Goal: Transaction & Acquisition: Purchase product/service

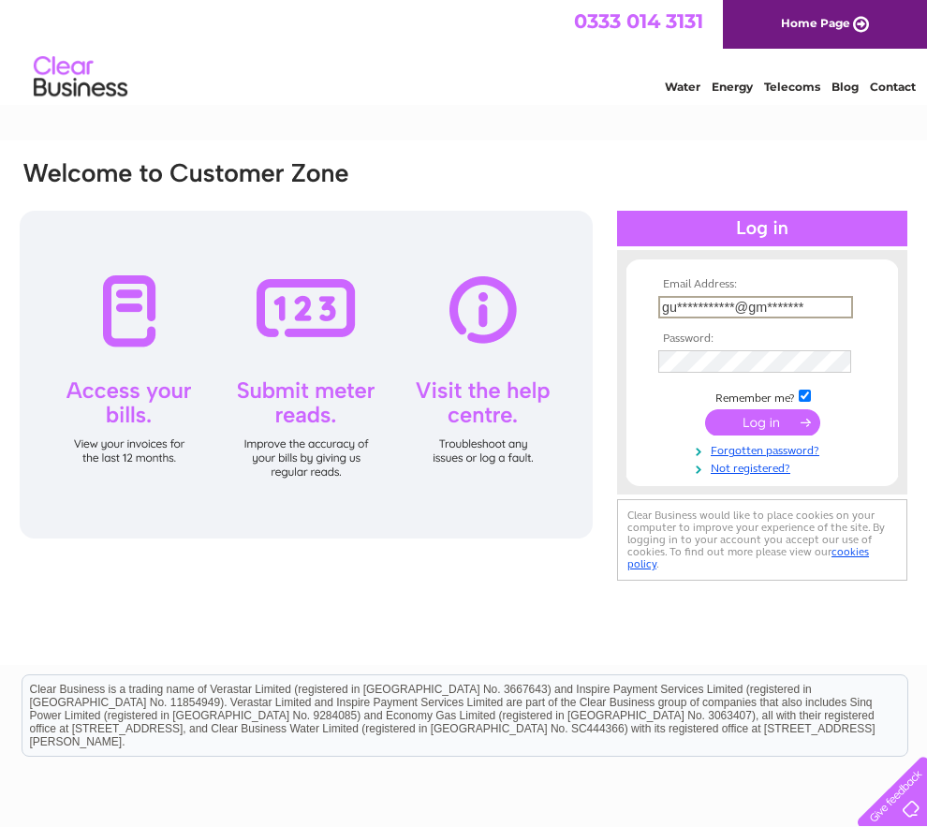
click at [762, 436] on input "submit" at bounding box center [762, 422] width 115 height 26
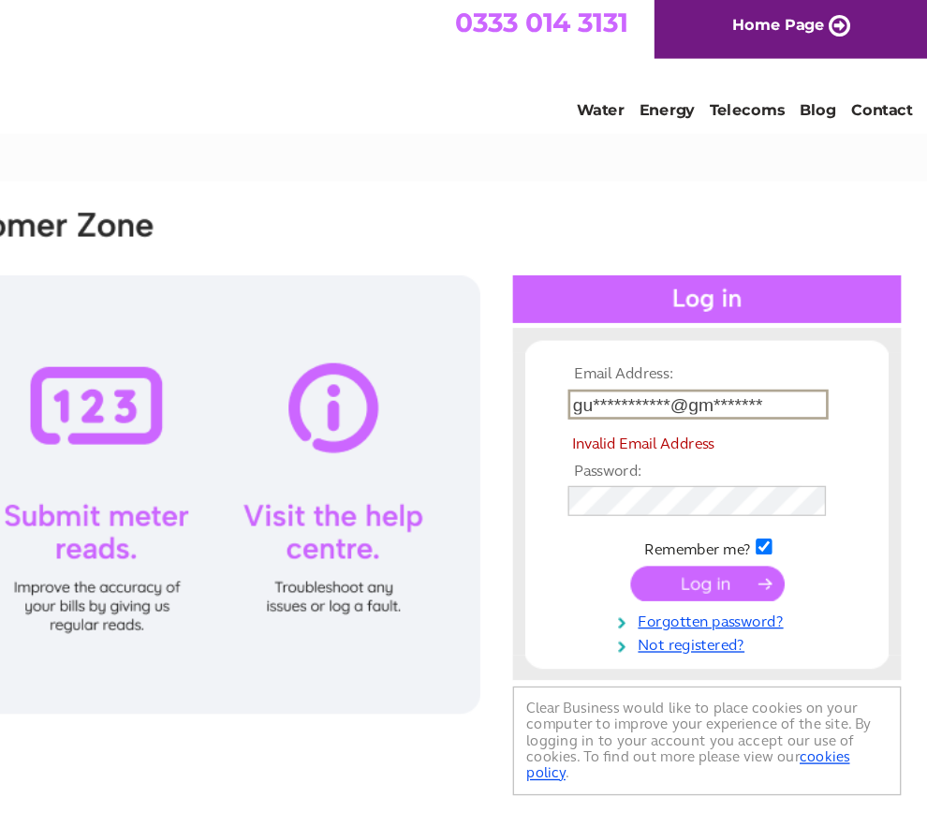
click at [705, 454] on input "submit" at bounding box center [762, 441] width 115 height 26
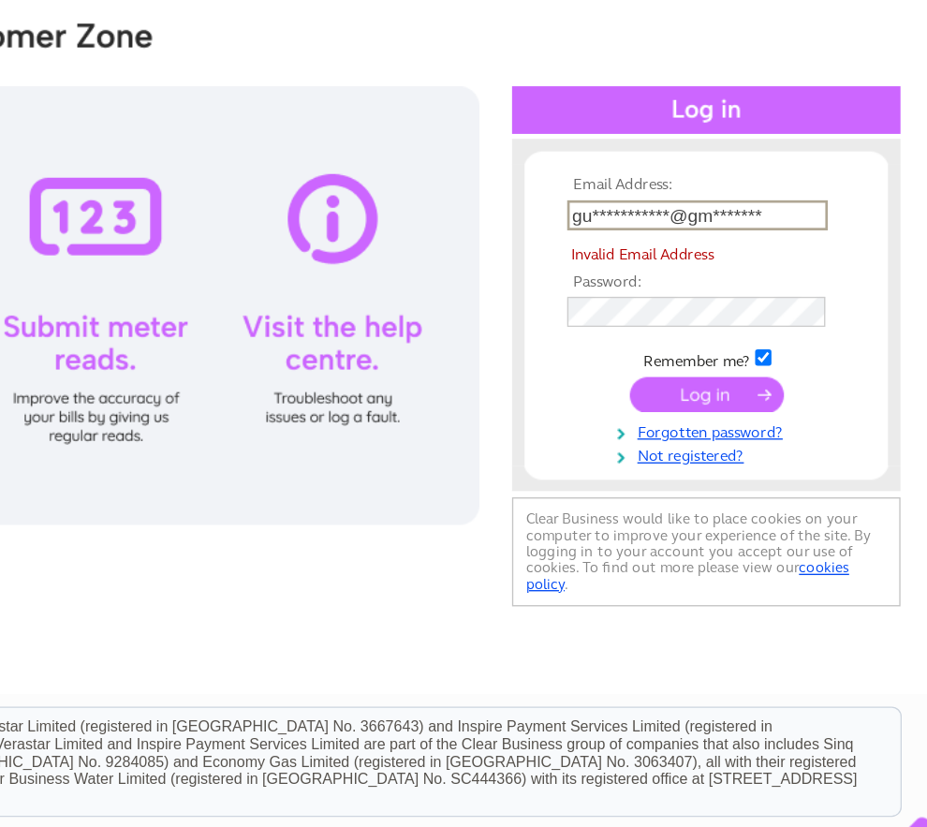
click at [658, 328] on span "Invalid Email Address" at bounding box center [765, 337] width 214 height 19
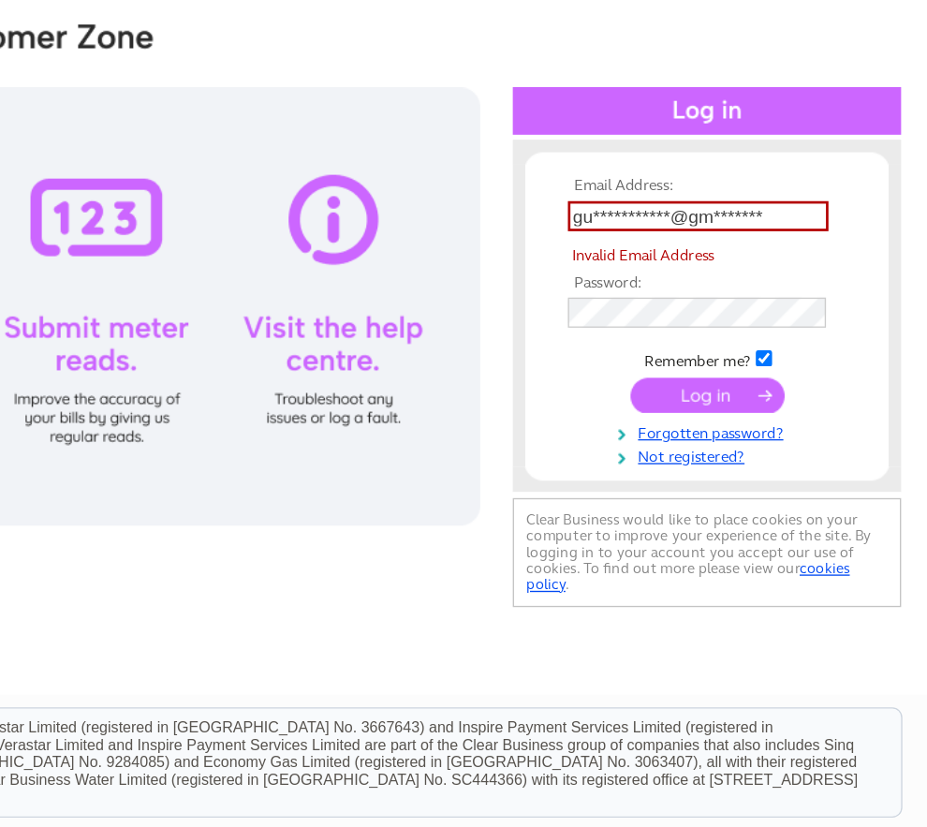
click at [654, 259] on th "Email Address:" at bounding box center [762, 265] width 217 height 13
click at [658, 277] on input "**********" at bounding box center [755, 288] width 195 height 22
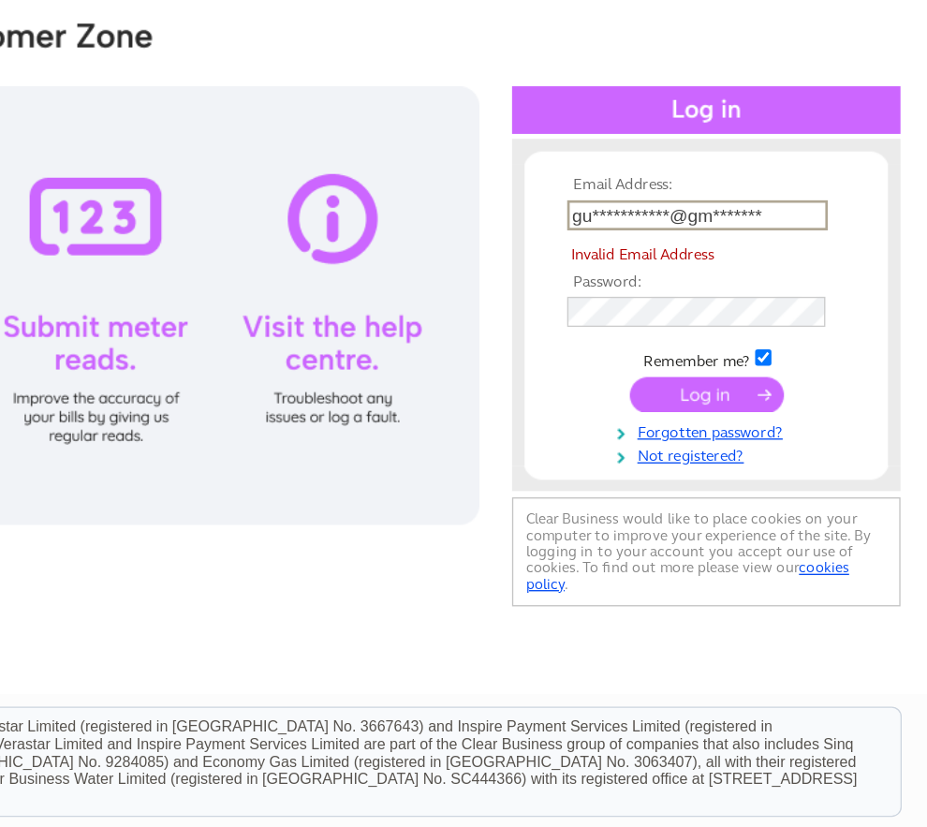
click at [658, 277] on input "**********" at bounding box center [755, 288] width 195 height 22
click at [658, 277] on input "guy*****" at bounding box center [755, 288] width 195 height 22
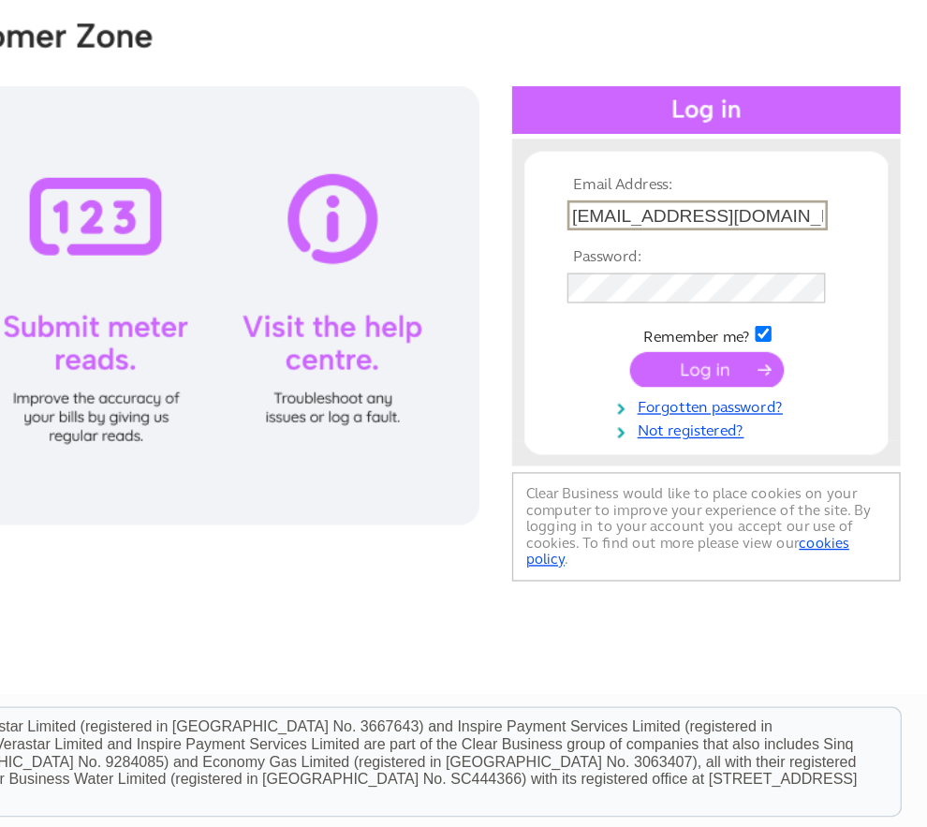
type input "guy.stanemuir@gmail.com"
click at [705, 391] on input "submit" at bounding box center [762, 404] width 115 height 26
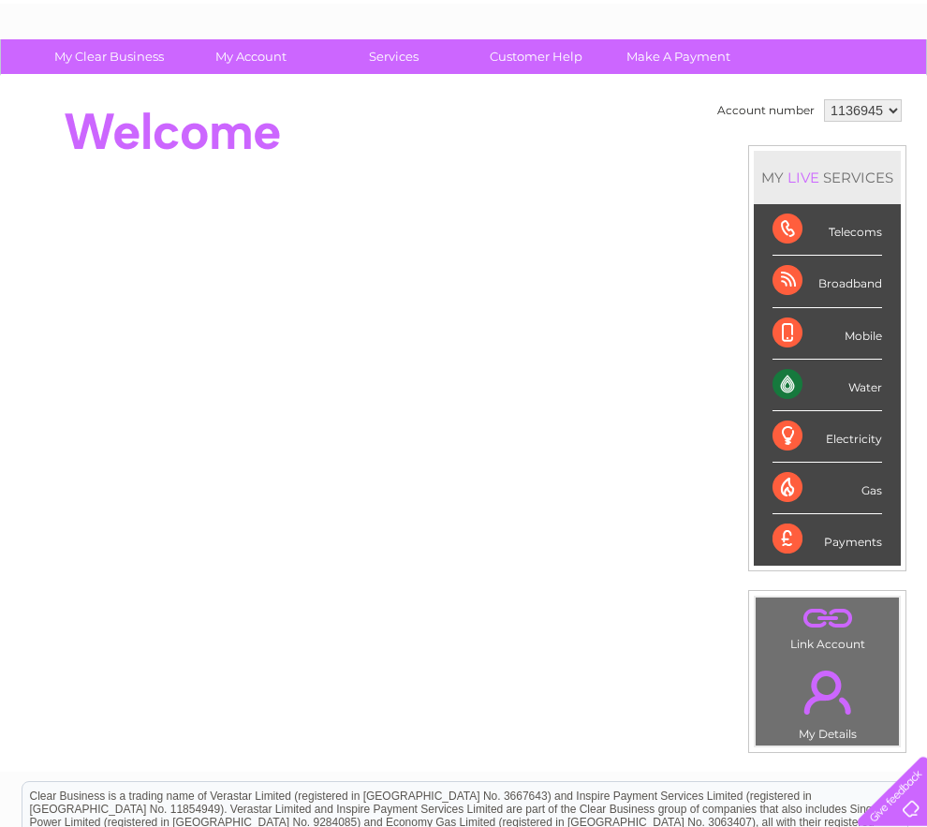
scroll to position [99, 0]
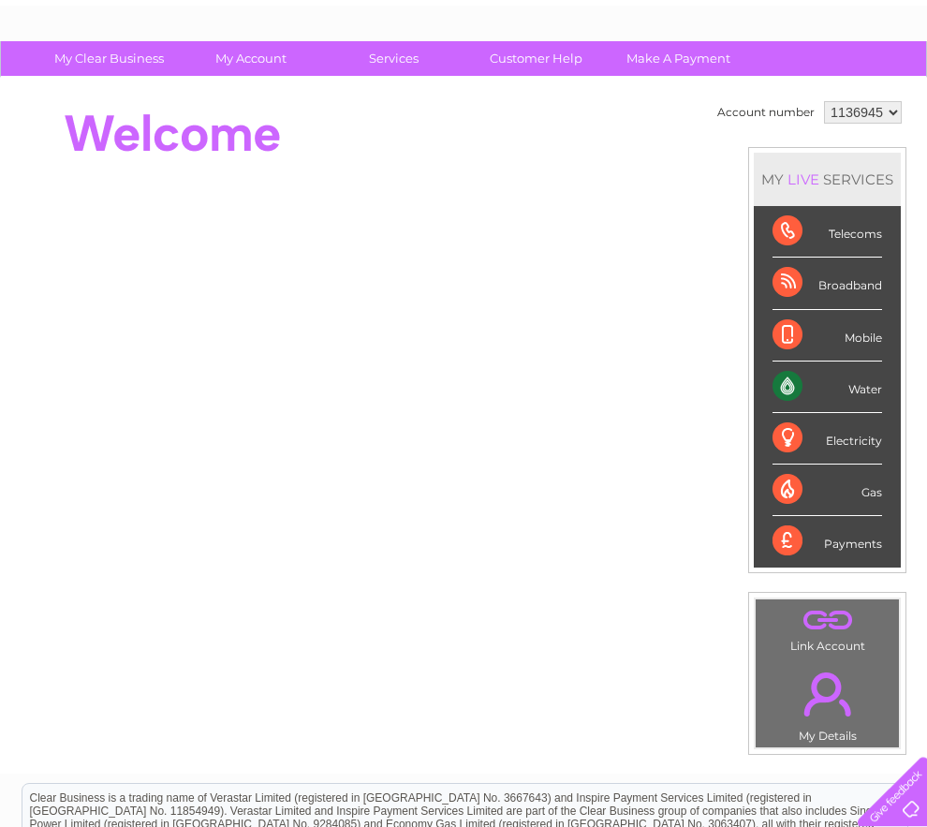
click at [852, 403] on div "Water" at bounding box center [828, 388] width 110 height 52
click at [857, 406] on div "Water" at bounding box center [828, 388] width 110 height 52
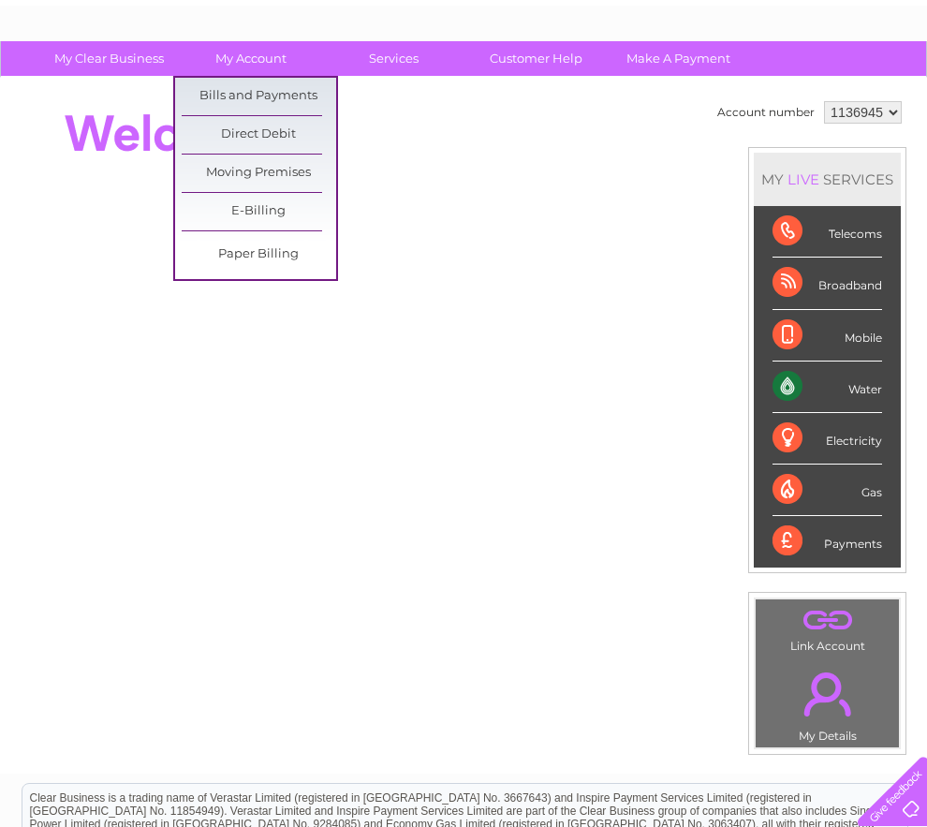
click at [275, 103] on link "Bills and Payments" at bounding box center [259, 96] width 155 height 37
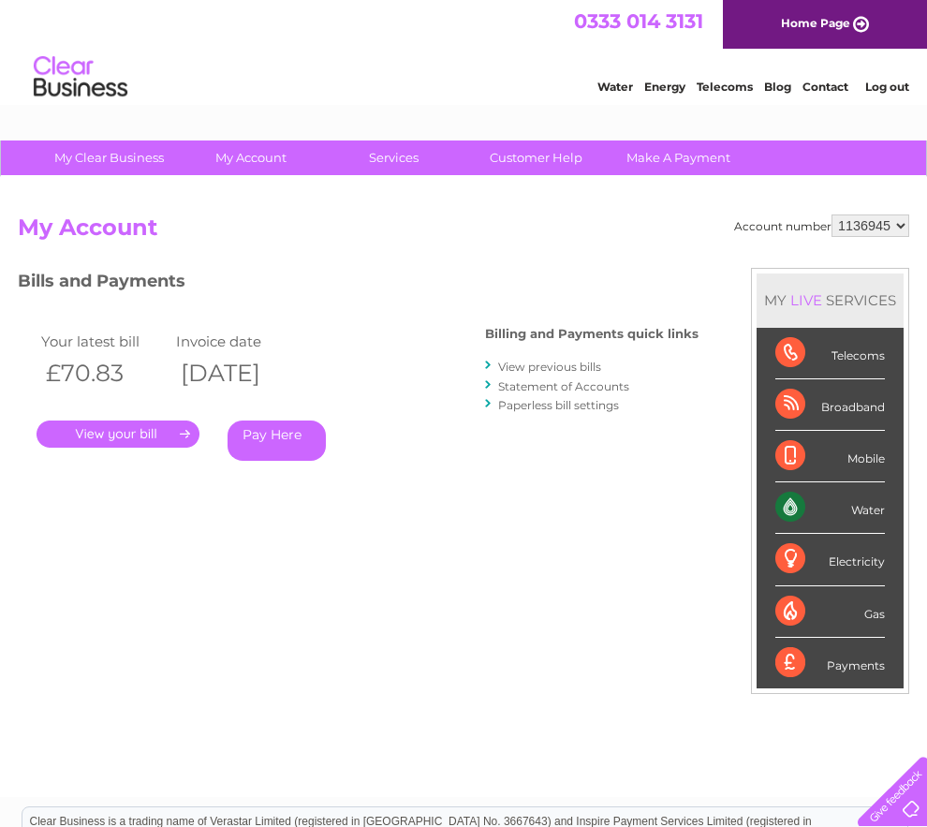
click at [272, 434] on link "Pay Here" at bounding box center [277, 441] width 98 height 40
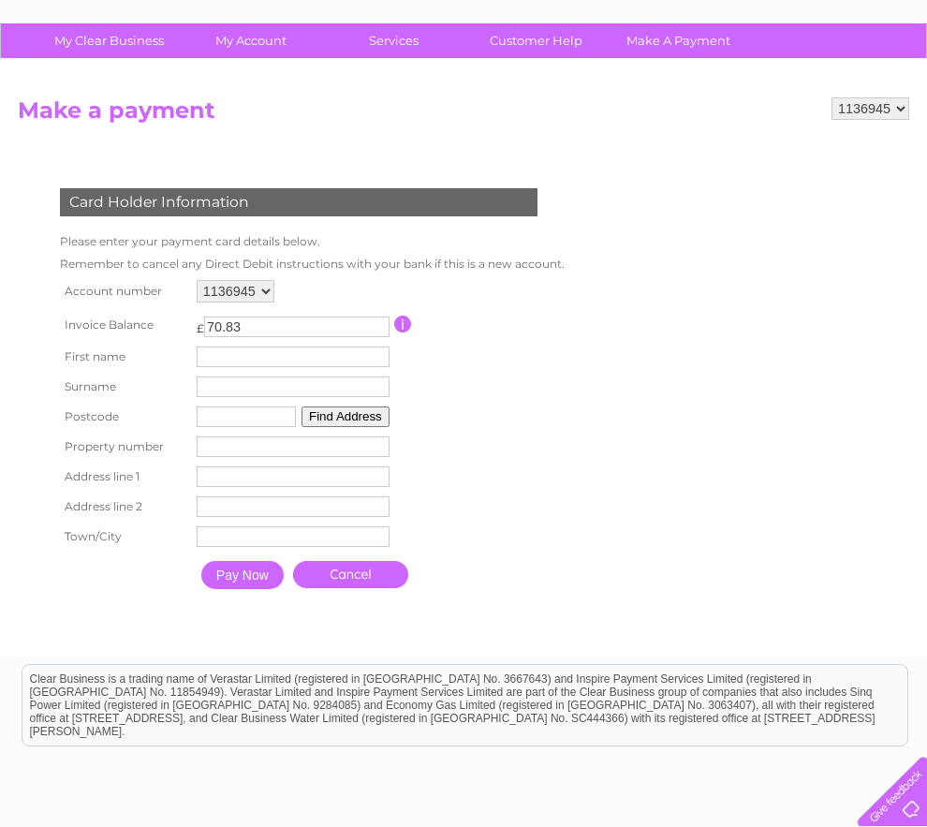
click at [293, 367] on input "text" at bounding box center [293, 357] width 193 height 21
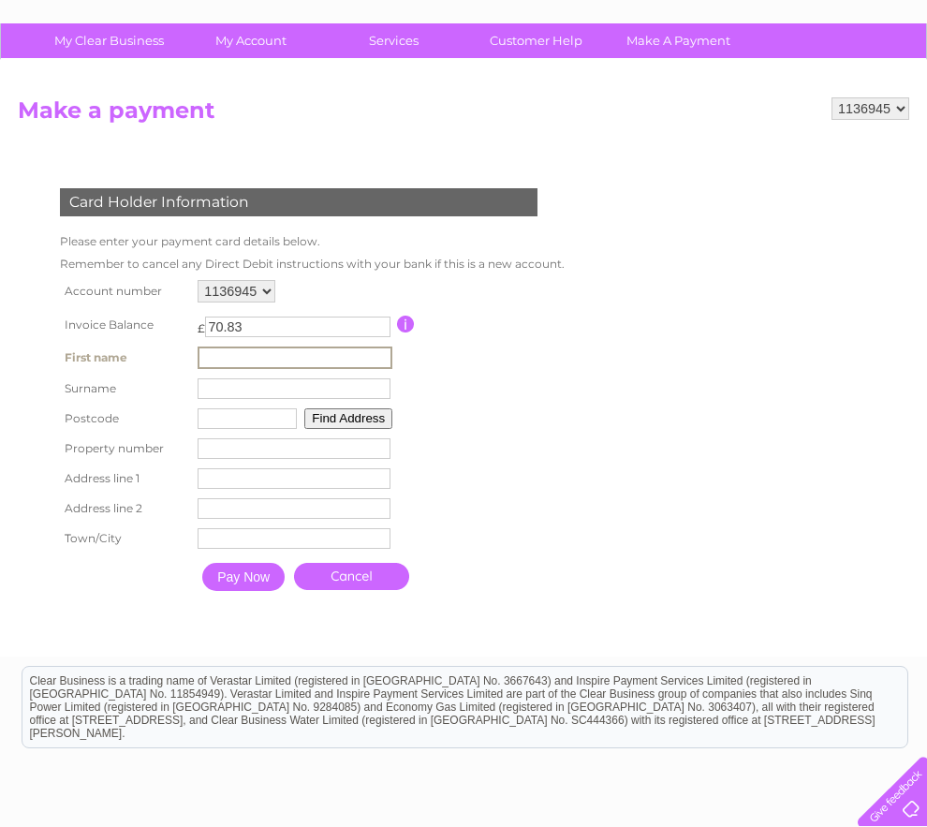
scroll to position [117, 0]
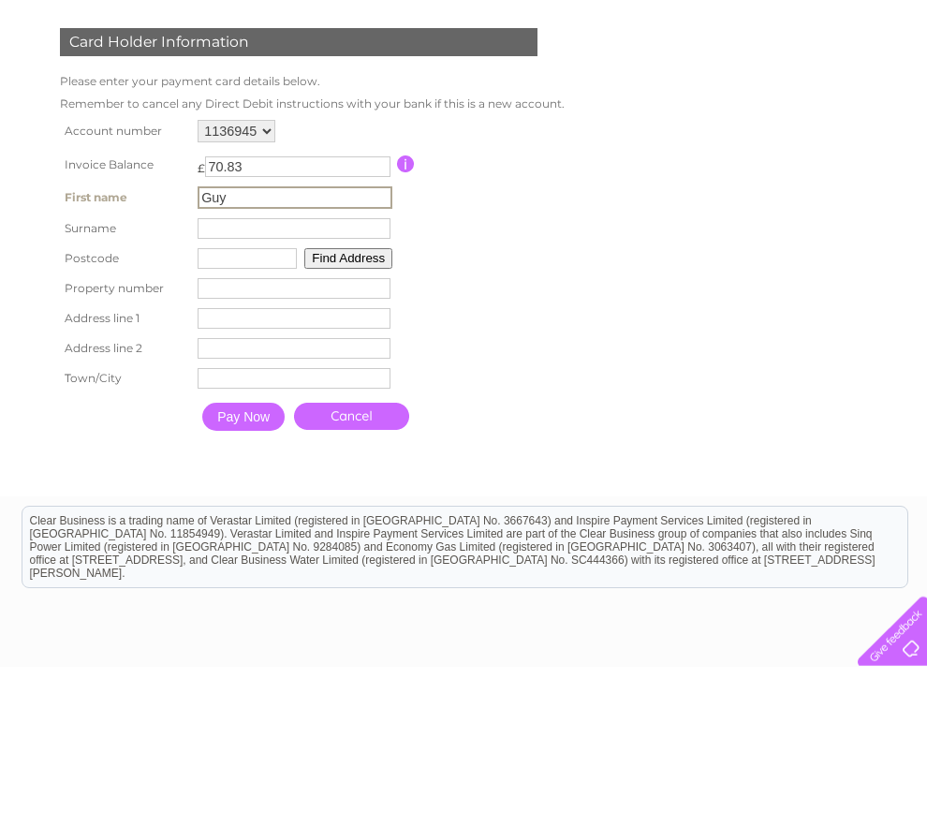
type input "Guy"
click at [273, 378] on input "text" at bounding box center [294, 388] width 193 height 21
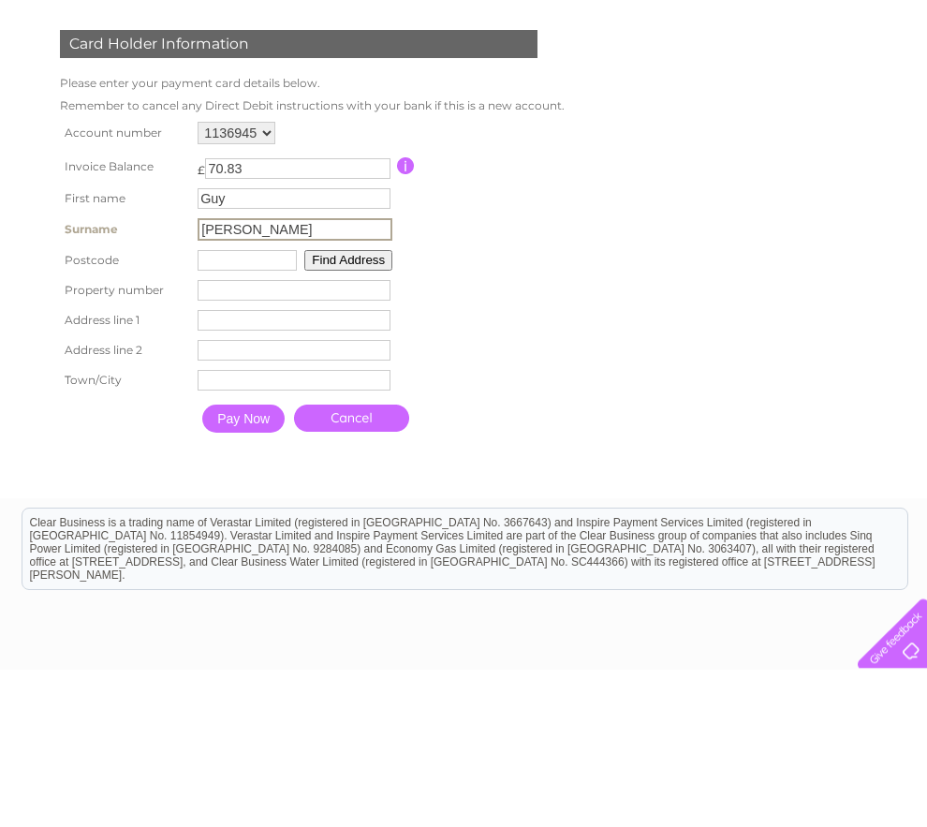
type input "Michaels"
click at [263, 408] on input "text" at bounding box center [247, 418] width 99 height 21
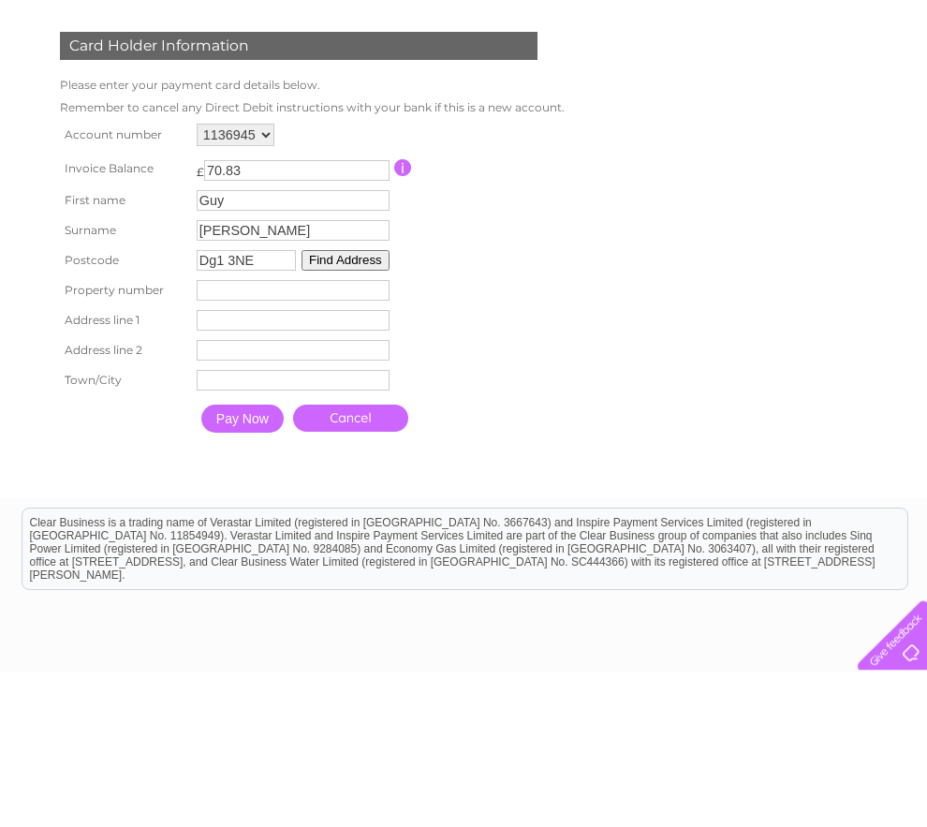
type input "Dg1 3NE"
click at [326, 436] on input "number" at bounding box center [293, 446] width 193 height 21
click at [358, 406] on button "Find Address" at bounding box center [346, 416] width 88 height 21
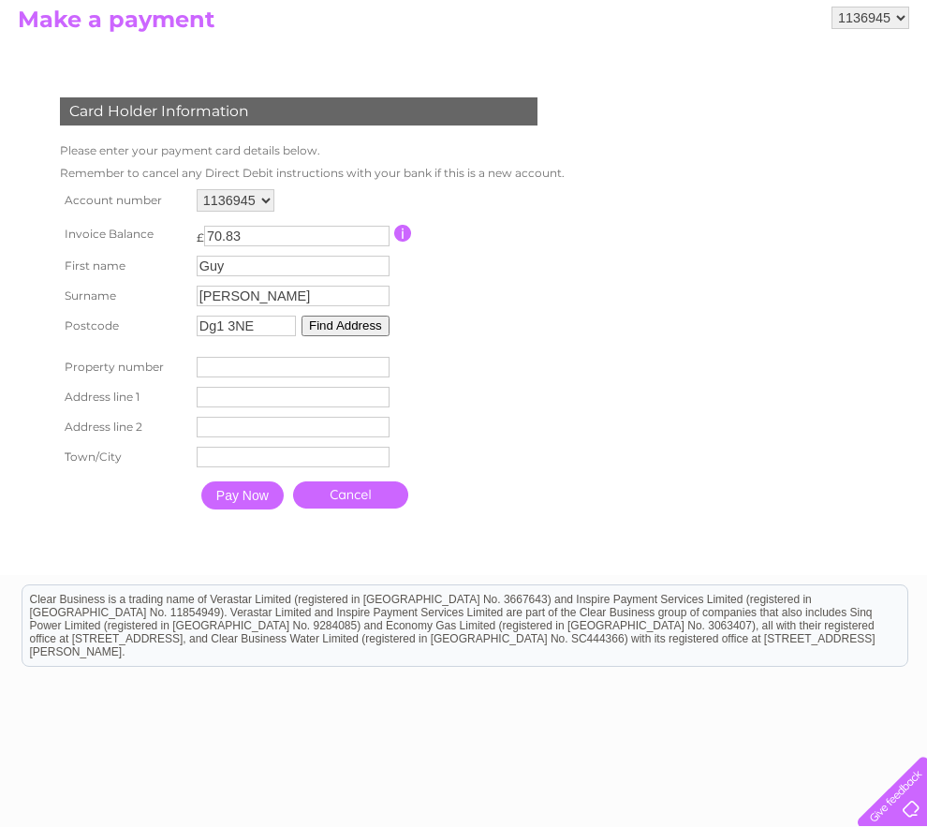
click at [297, 377] on input "number" at bounding box center [293, 367] width 193 height 21
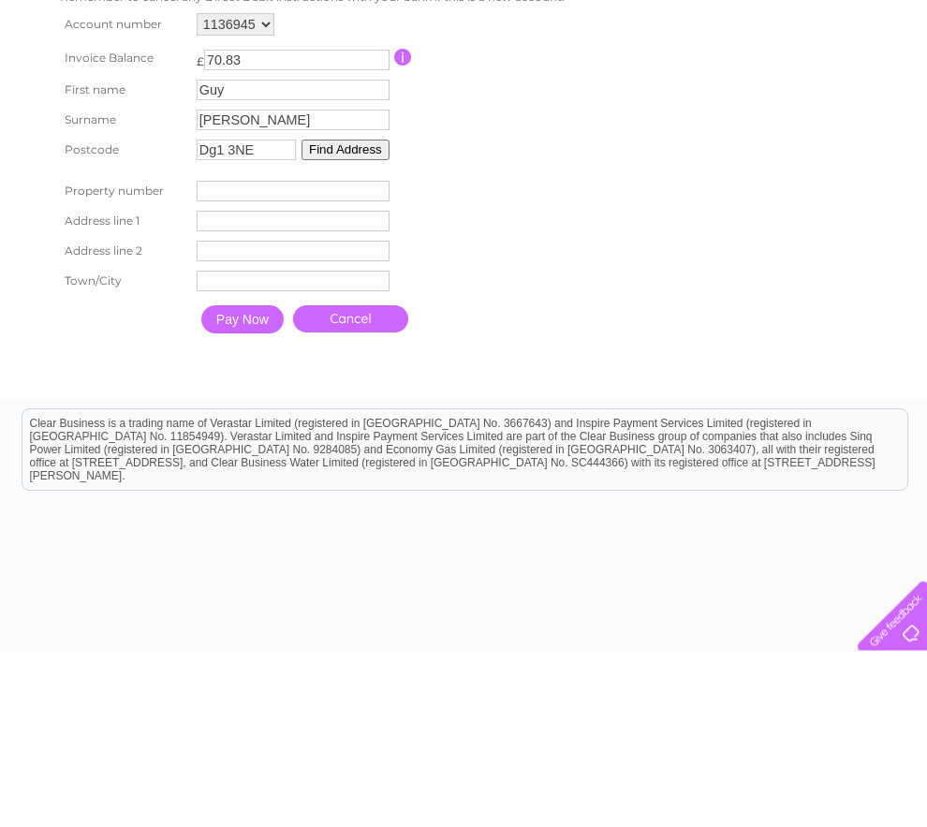
click at [352, 316] on button "Find Address" at bounding box center [346, 326] width 88 height 21
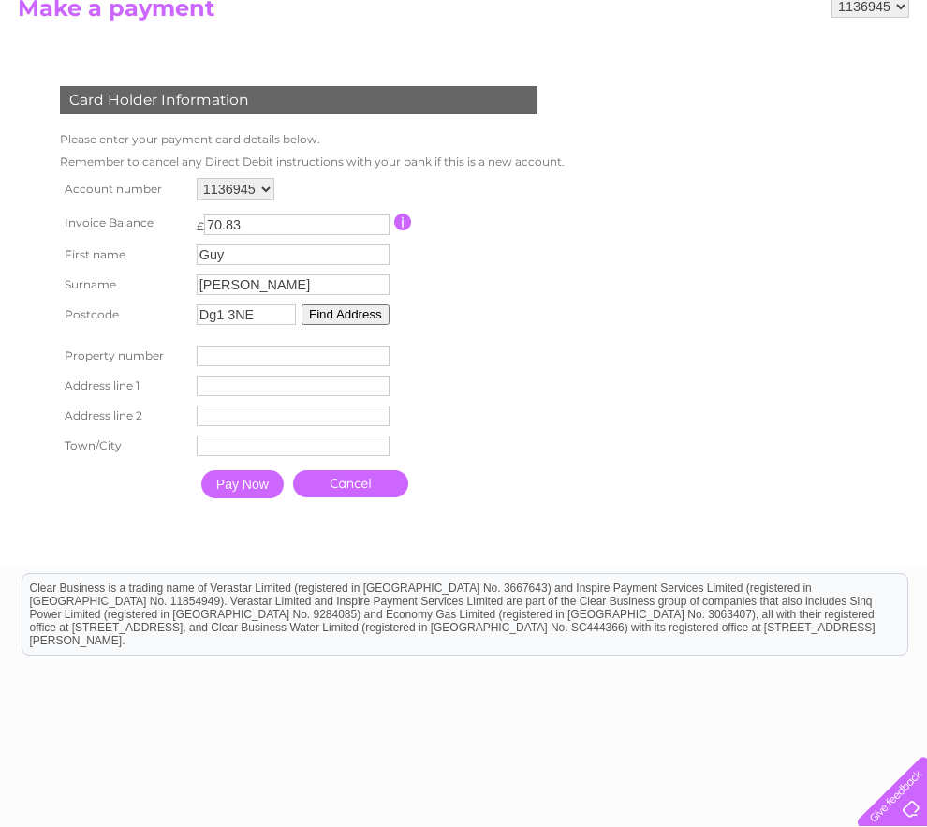
click at [281, 396] on input "text" at bounding box center [293, 386] width 193 height 21
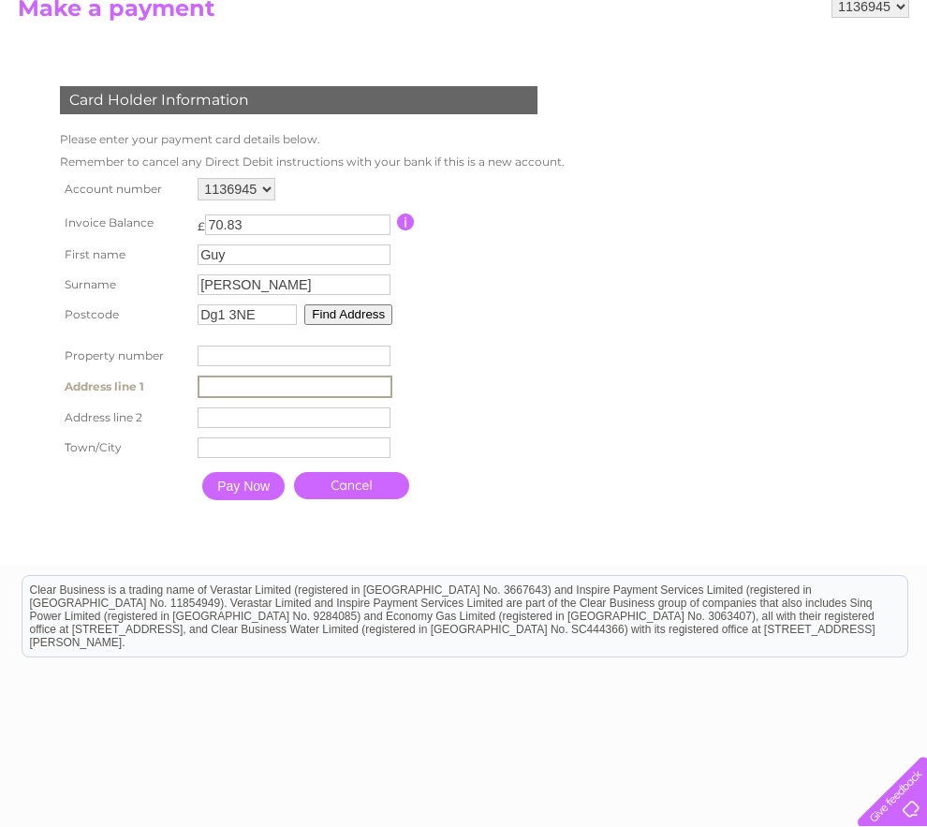
scroll to position [218, 0]
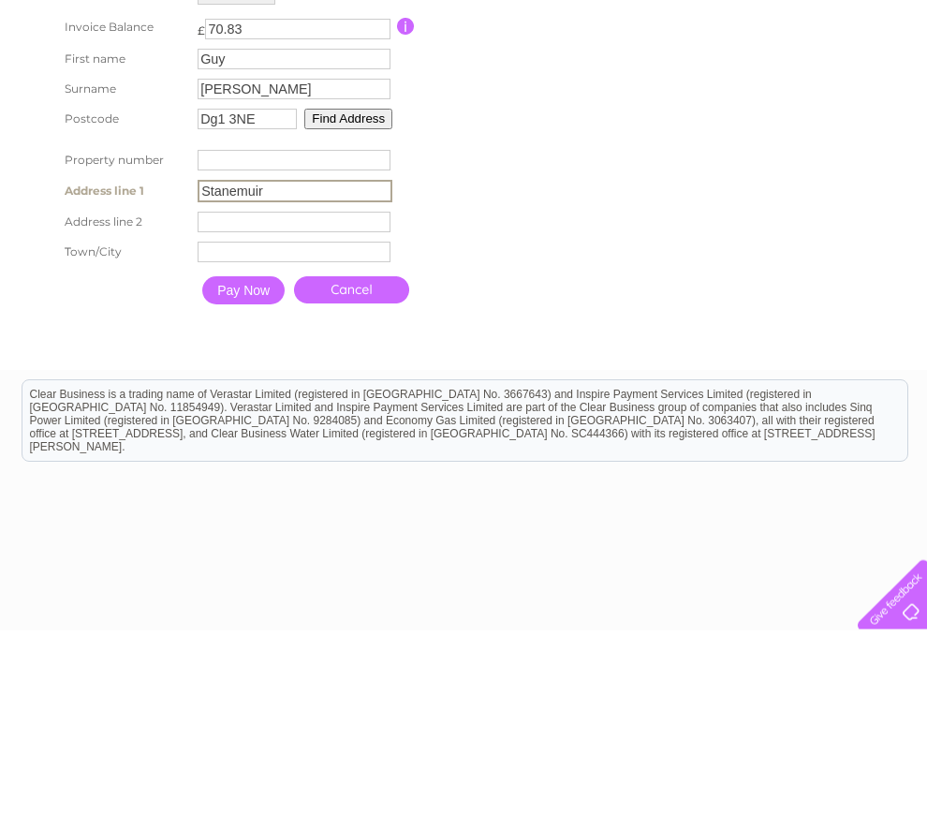
type input "Stanemuir"
click at [329, 408] on input "text" at bounding box center [294, 418] width 193 height 21
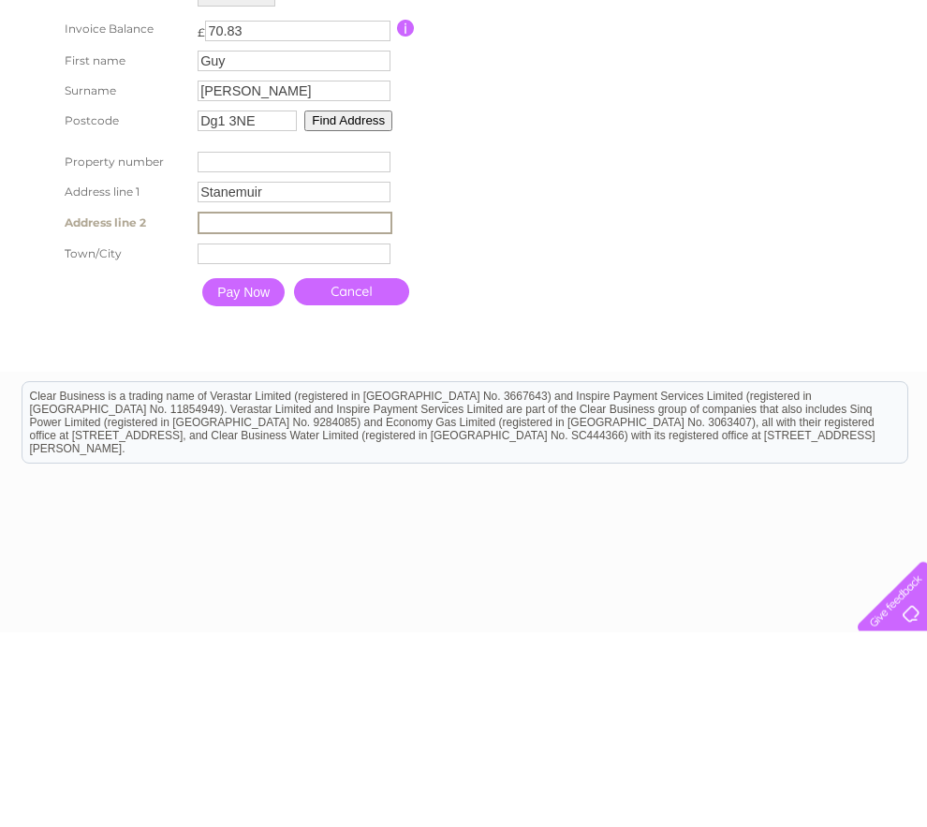
click at [331, 438] on input "text" at bounding box center [294, 448] width 193 height 21
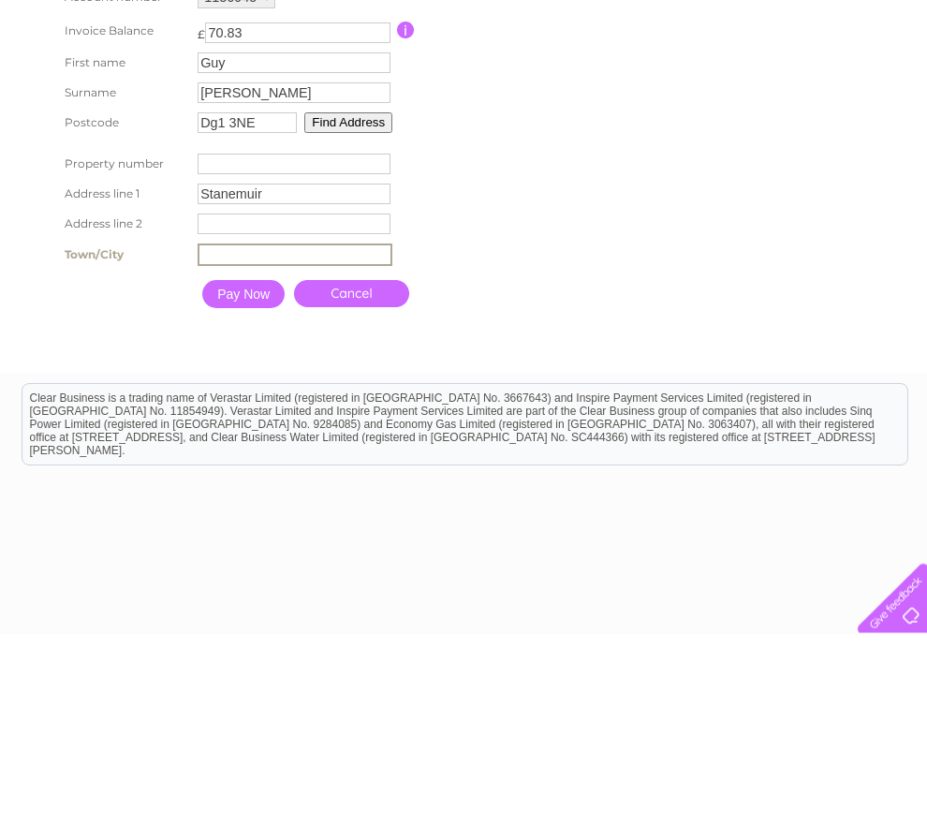
click at [334, 406] on input "text" at bounding box center [294, 416] width 193 height 21
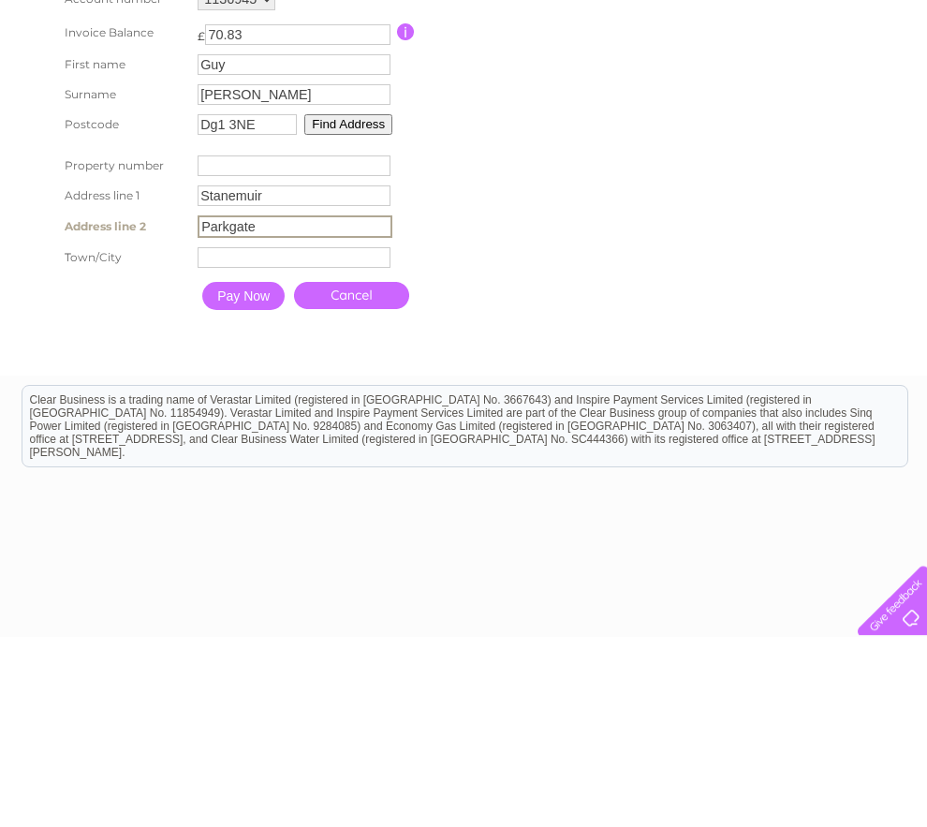
type input "Parkgate"
click at [335, 438] on input "text" at bounding box center [294, 448] width 193 height 21
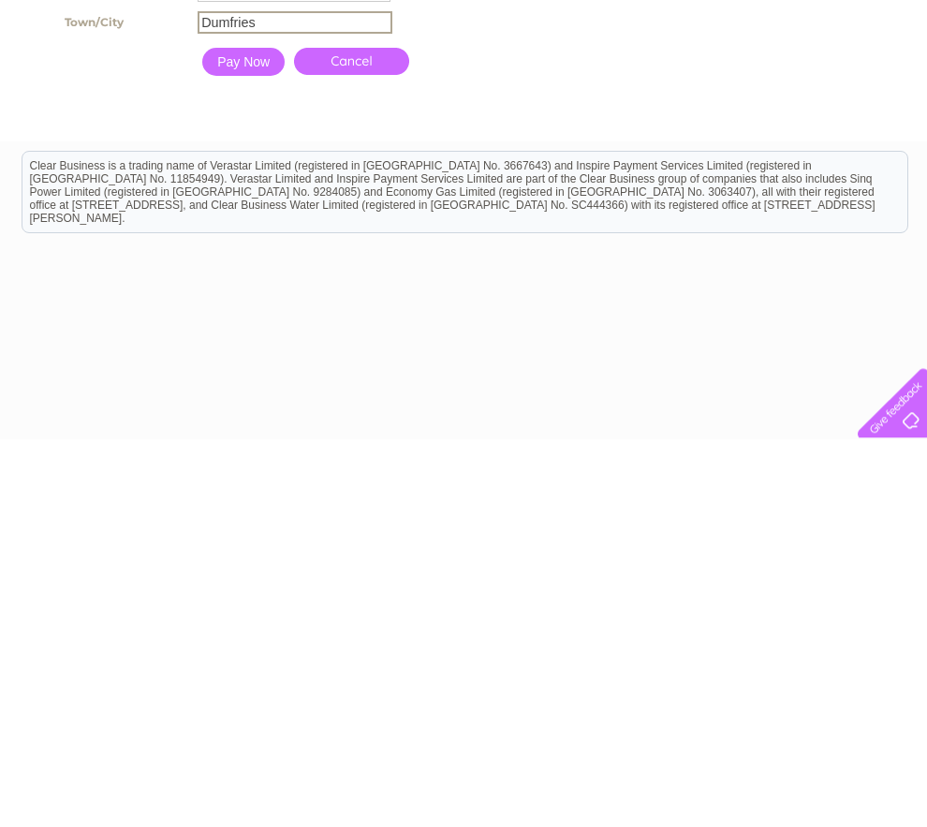
scroll to position [262, 0]
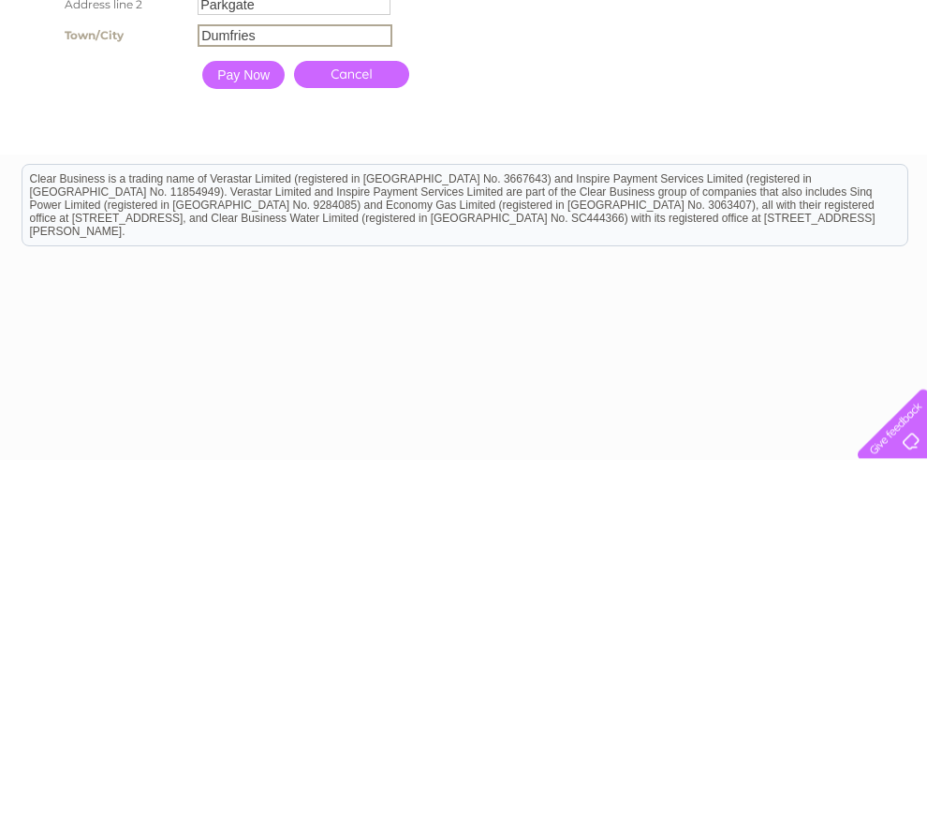
type input "Dumfries"
click at [370, 429] on link "Cancel" at bounding box center [351, 442] width 115 height 27
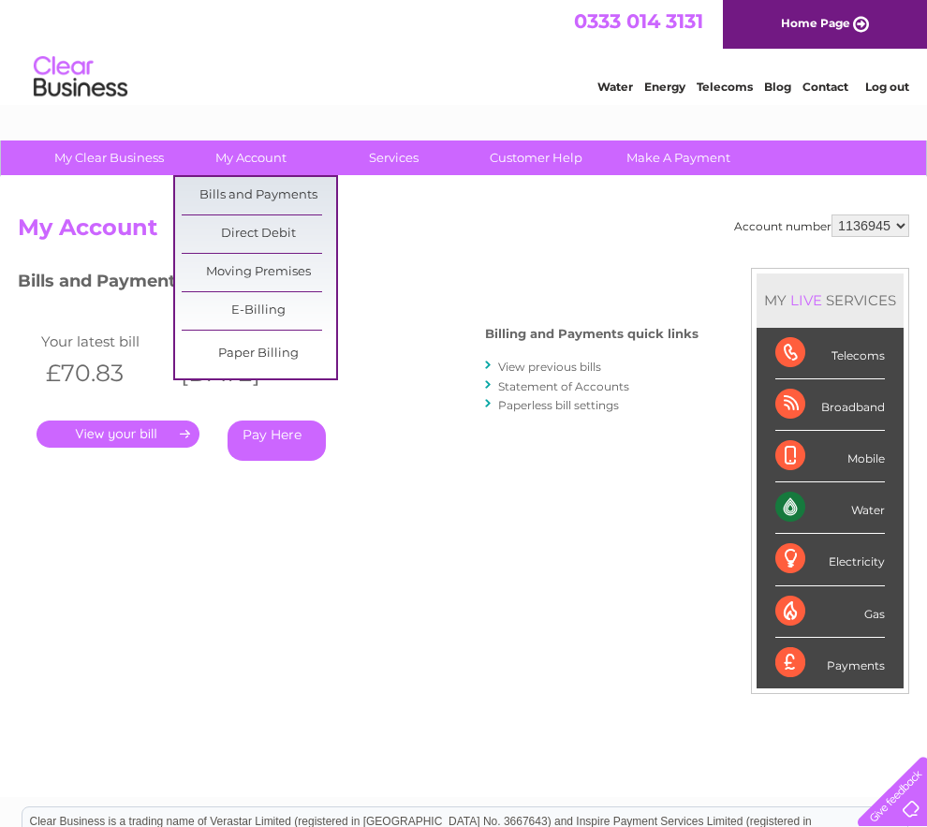
click at [274, 235] on link "Direct Debit" at bounding box center [259, 233] width 155 height 37
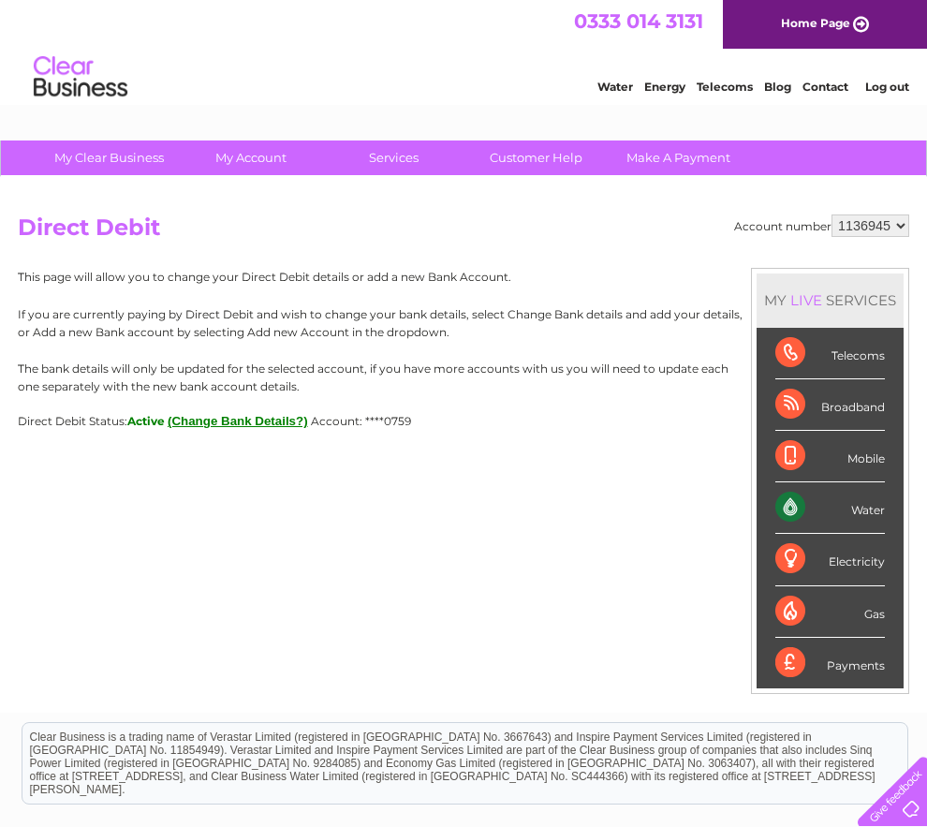
click at [267, 428] on button "(Change Bank Details?)" at bounding box center [238, 421] width 140 height 14
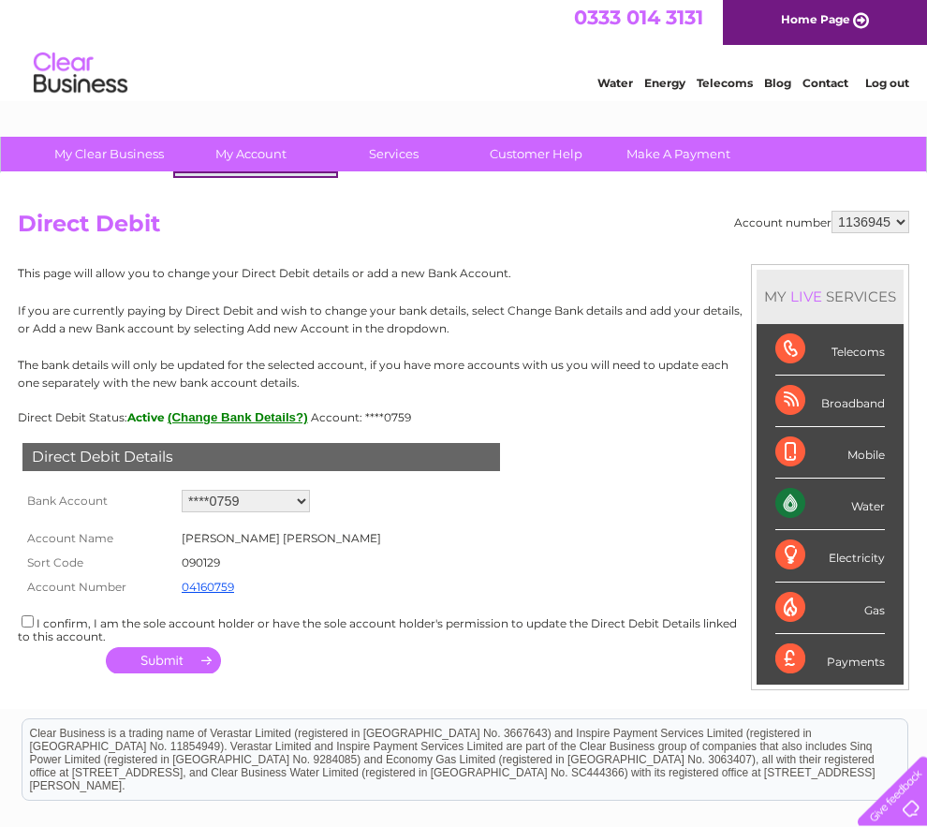
scroll to position [5, 0]
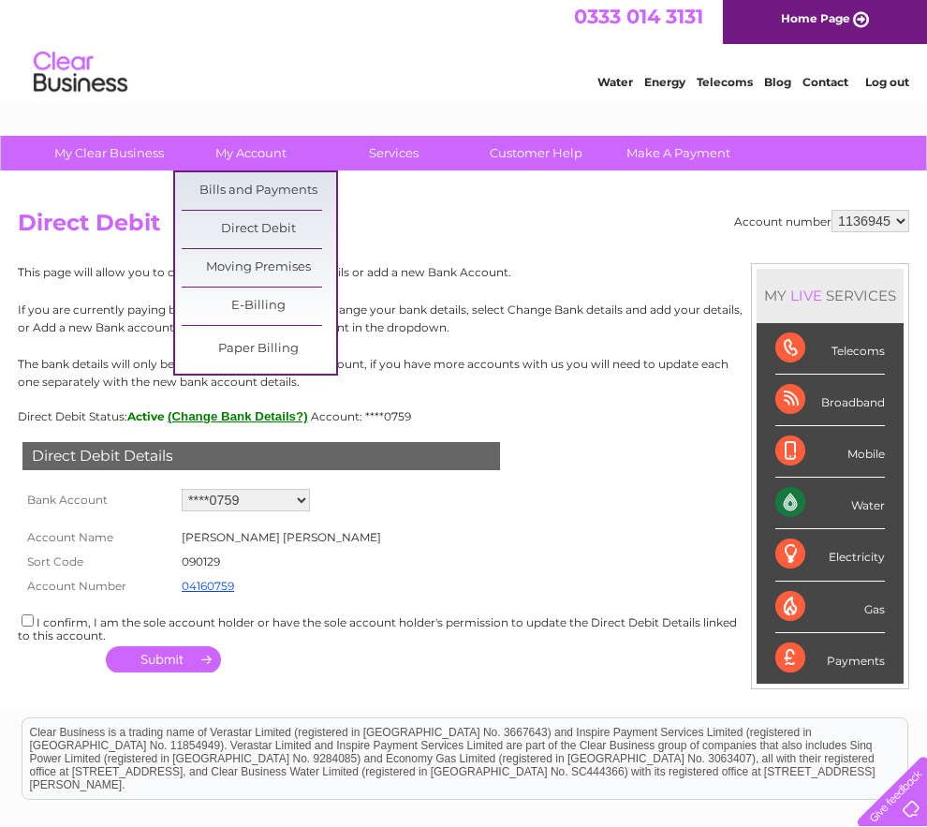
click at [272, 194] on link "Bills and Payments" at bounding box center [259, 190] width 155 height 37
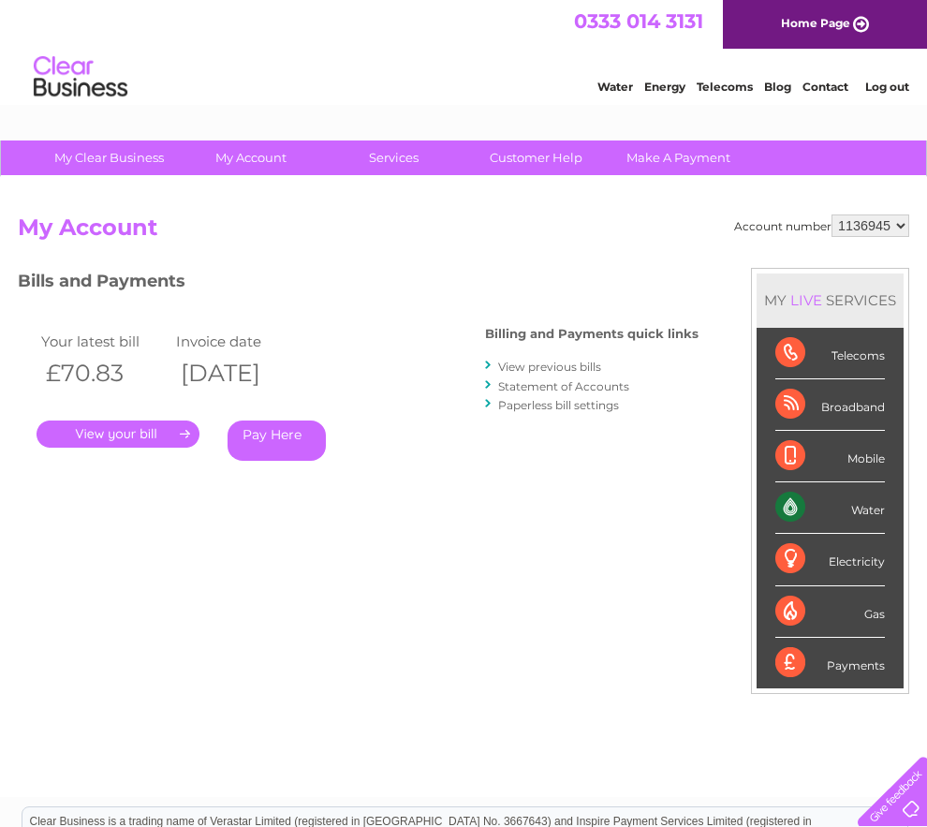
click at [99, 435] on link "." at bounding box center [118, 434] width 163 height 27
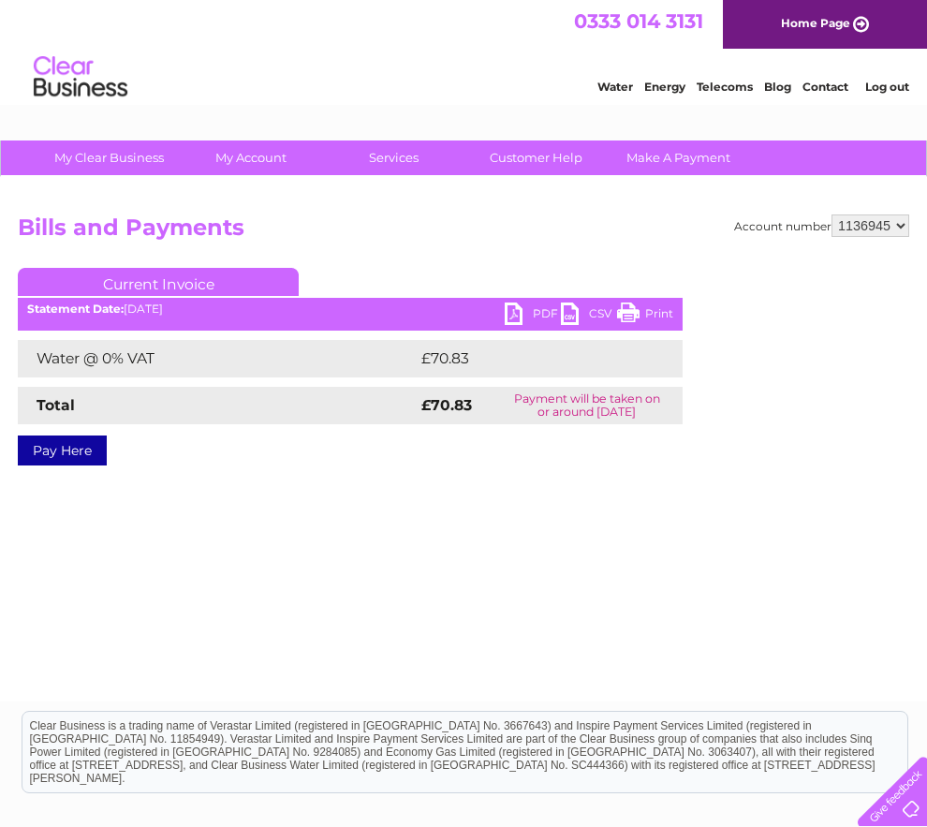
click at [533, 313] on link "PDF" at bounding box center [533, 316] width 56 height 27
